Goal: Information Seeking & Learning: Learn about a topic

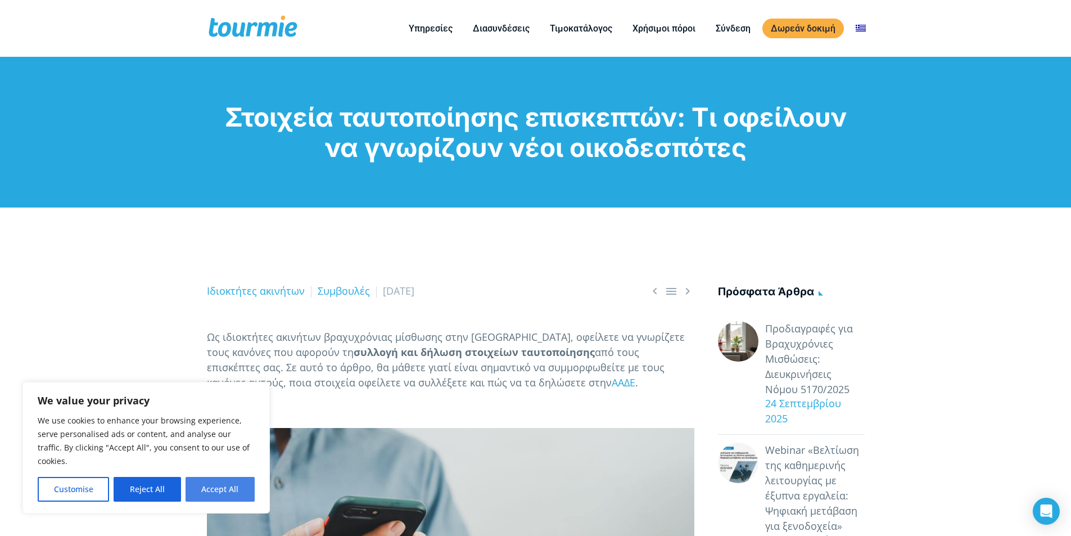
click at [215, 492] on button "Accept All" at bounding box center [220, 489] width 69 height 25
checkbox input "true"
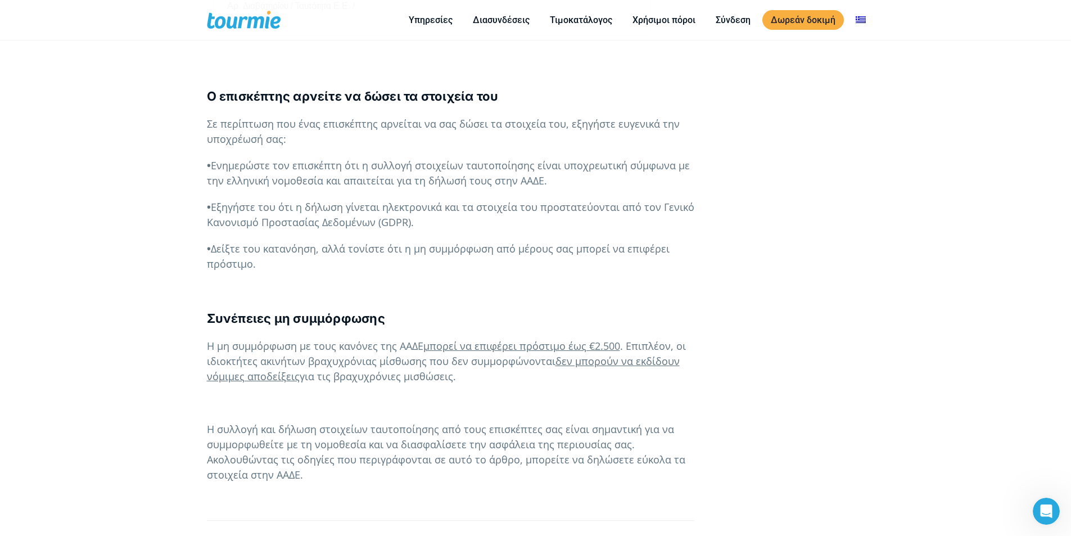
scroll to position [1779, 0]
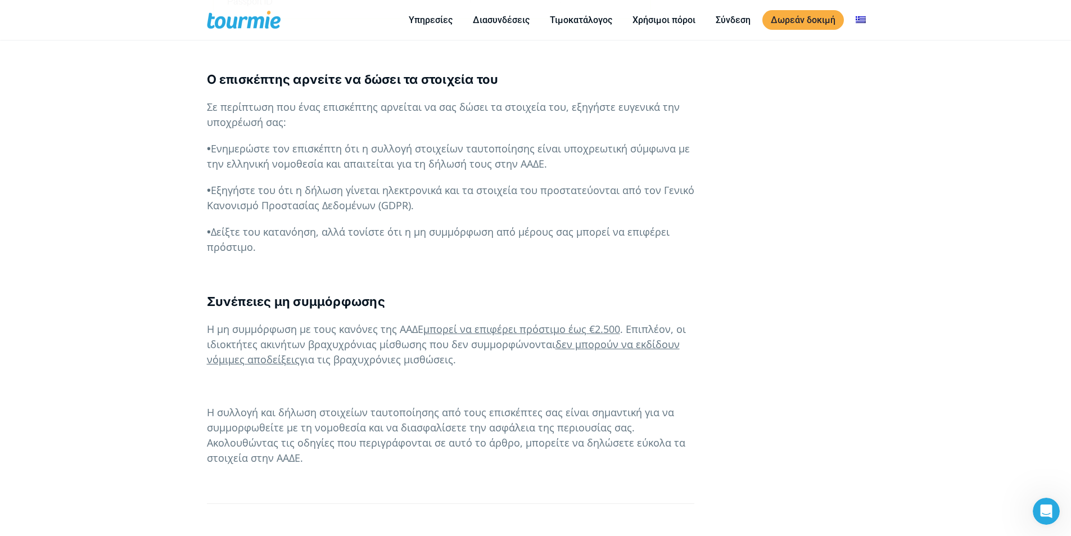
click at [477, 322] on span "μπορεί να επιφέρει πρόστιμο έως €2.500" at bounding box center [521, 328] width 197 height 13
drag, startPoint x: 472, startPoint y: 331, endPoint x: 300, endPoint y: 314, distance: 173.4
click at [213, 322] on p "Η μη συμμόρφωση με τους κανόνες της ΑΑΔΕ μπορεί να επιφέρει πρόστιμο έως €2.500…" at bounding box center [450, 345] width 487 height 46
drag, startPoint x: 478, startPoint y: 331, endPoint x: 200, endPoint y: 300, distance: 279.5
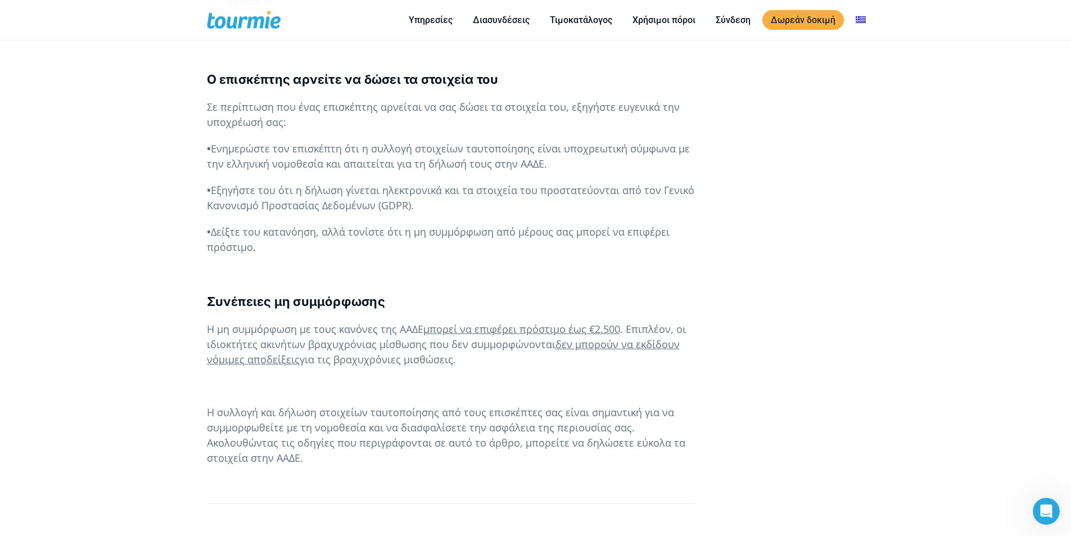
copy p "Η μη συμμόρφωση με τους κανόνες της ΑΑΔΕ μπορεί να επιφέρει πρόστιμο έως €2.500…"
